Goal: Information Seeking & Learning: Learn about a topic

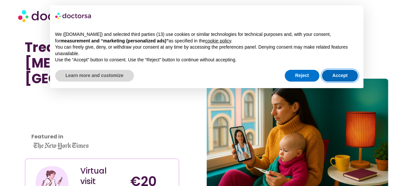
click at [341, 77] on button "Accept" at bounding box center [340, 76] width 36 height 12
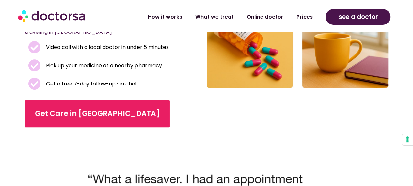
scroll to position [261, 0]
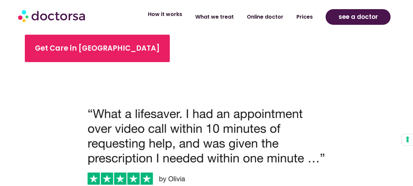
click at [167, 16] on link "How it works" at bounding box center [164, 14] width 47 height 15
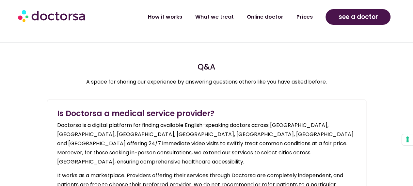
scroll to position [783, 0]
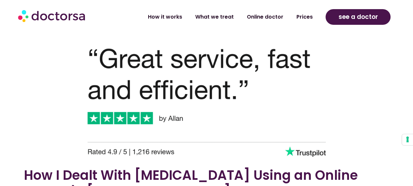
scroll to position [326, 0]
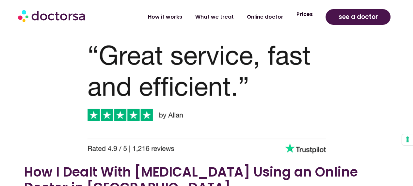
click at [311, 15] on link "Prices" at bounding box center [304, 14] width 29 height 15
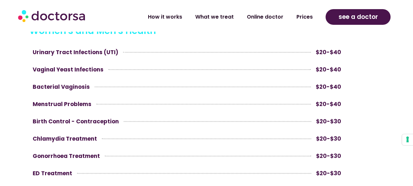
scroll to position [359, 0]
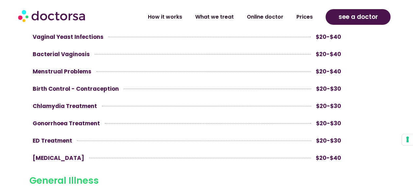
click at [50, 106] on link at bounding box center [186, 106] width 315 height 16
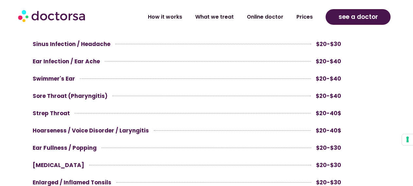
scroll to position [1076, 0]
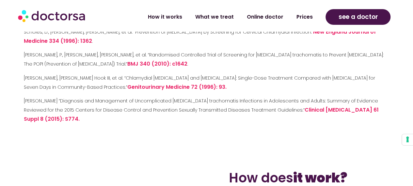
scroll to position [1567, 0]
